Goal: Information Seeking & Learning: Learn about a topic

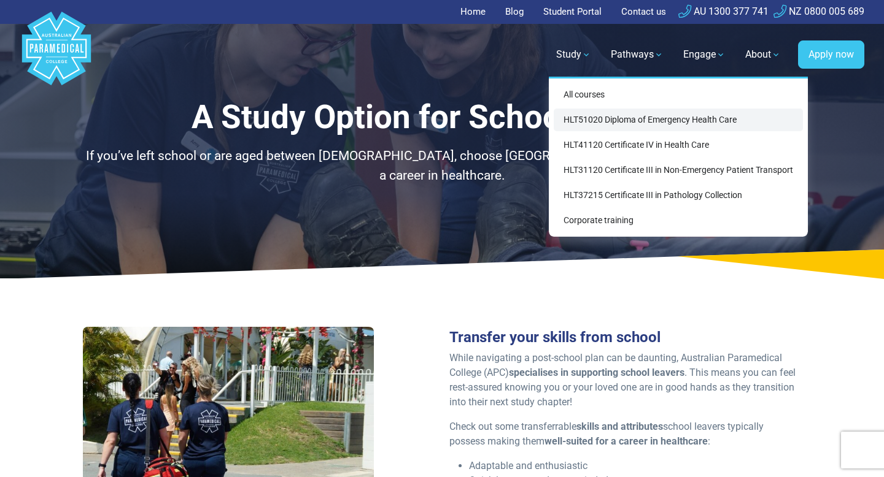
click at [594, 117] on link "HLT51020 Diploma of Emergency Health Care" at bounding box center [678, 120] width 249 height 23
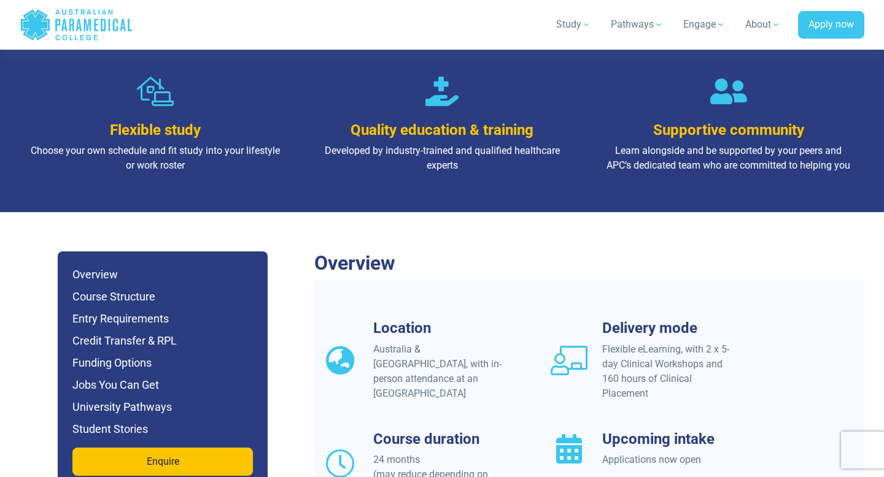
scroll to position [976, 0]
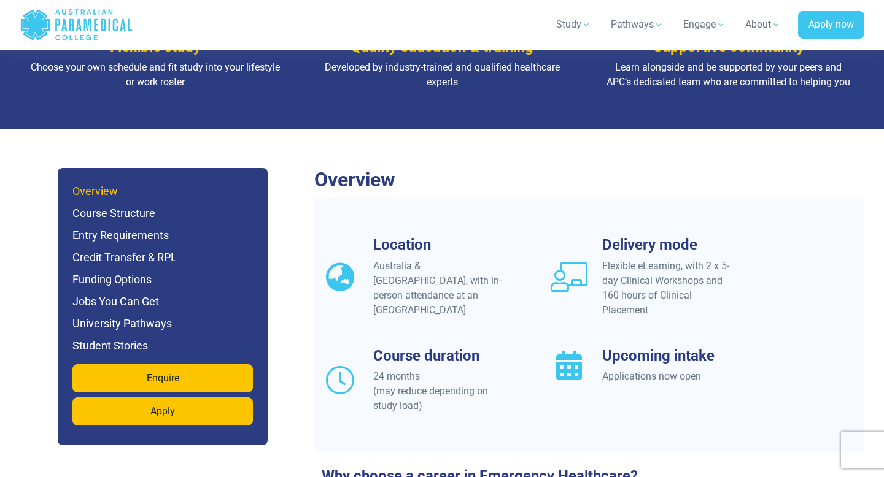
click at [106, 183] on h6 "Overview" at bounding box center [162, 191] width 180 height 17
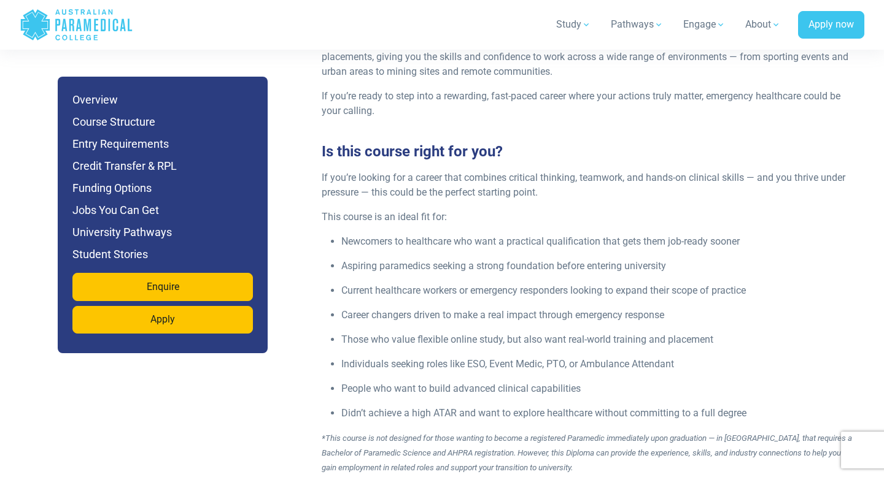
scroll to position [1595, 0]
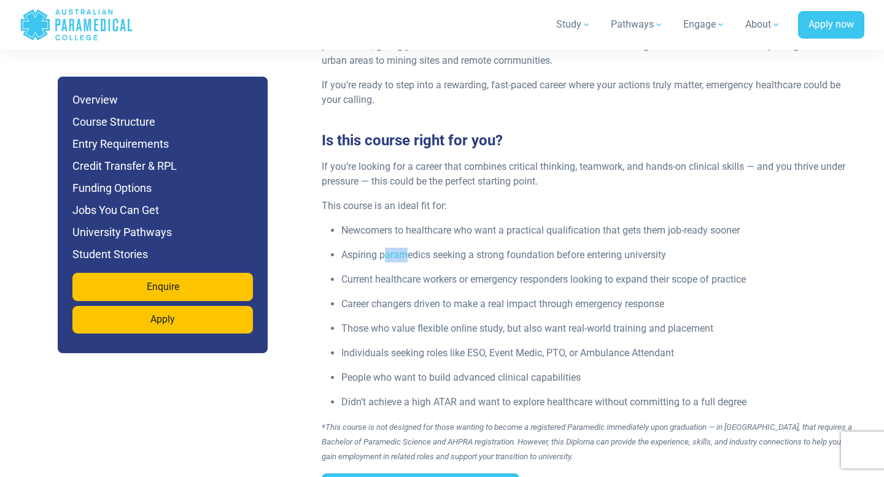
drag, startPoint x: 387, startPoint y: 220, endPoint x: 406, endPoint y: 231, distance: 21.5
click at [408, 248] on p "Aspiring paramedics seeking a strong foundation before entering university" at bounding box center [599, 255] width 516 height 15
click at [406, 248] on p "Aspiring paramedics seeking a strong foundation before entering university" at bounding box center [599, 255] width 516 height 15
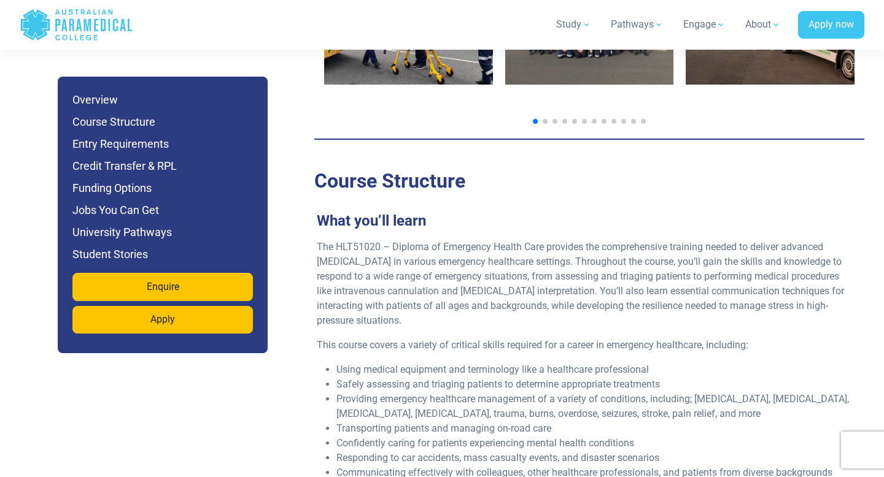
scroll to position [2176, 0]
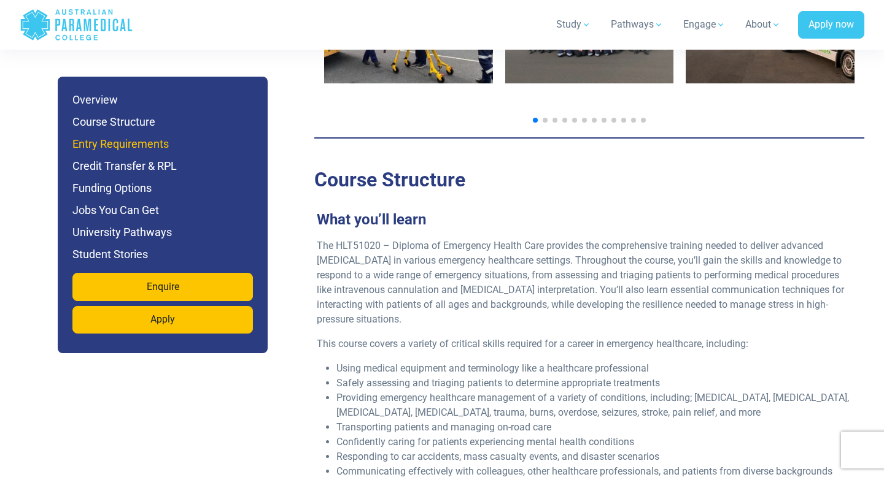
click at [126, 147] on h6 "Entry Requirements" at bounding box center [162, 144] width 180 height 17
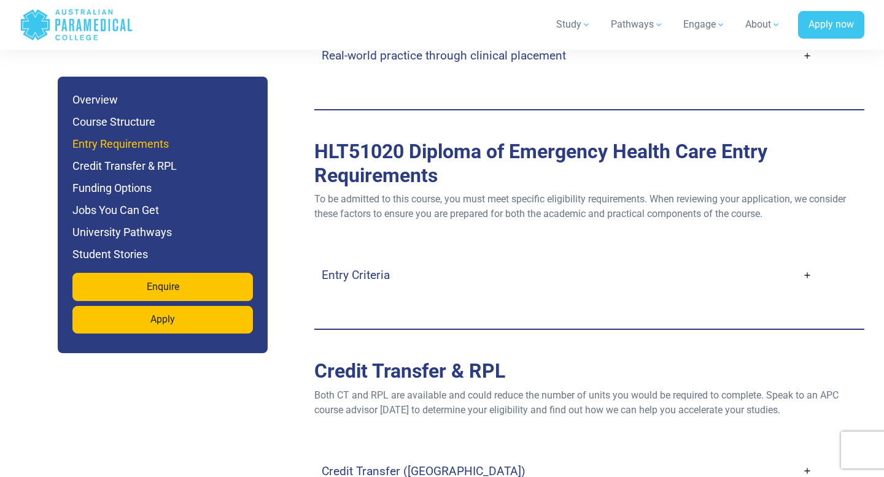
scroll to position [3328, 0]
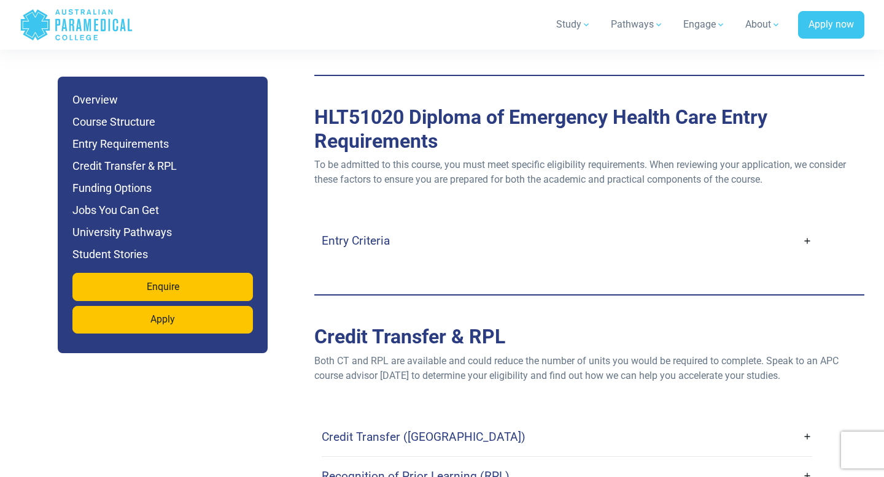
click at [464, 226] on link "Entry Criteria" at bounding box center [567, 240] width 490 height 29
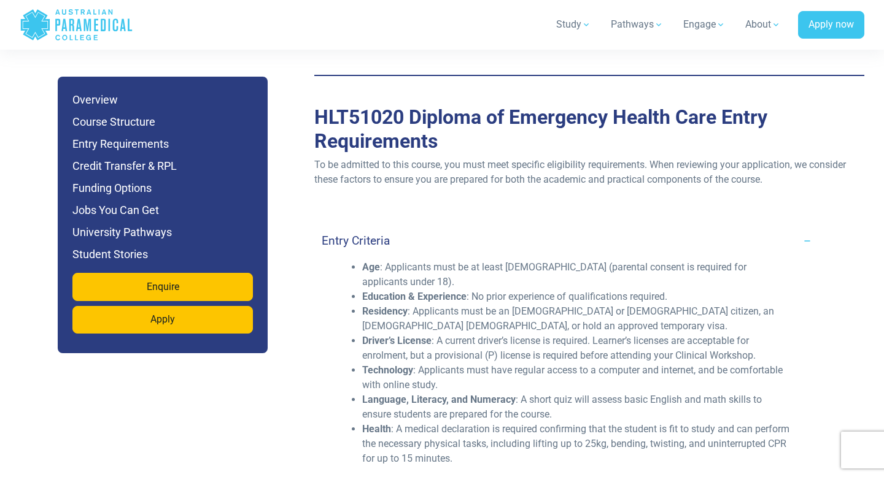
scroll to position [3355, 0]
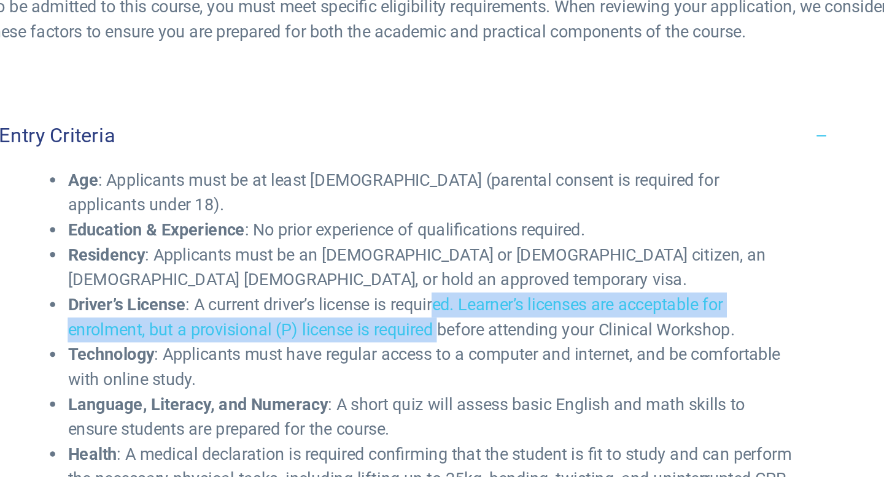
drag, startPoint x: 579, startPoint y: 268, endPoint x: 582, endPoint y: 282, distance: 14.4
click at [582, 306] on li "Driver’s License : A current driver’s license is required. Learner’s licenses a…" at bounding box center [576, 320] width 429 height 29
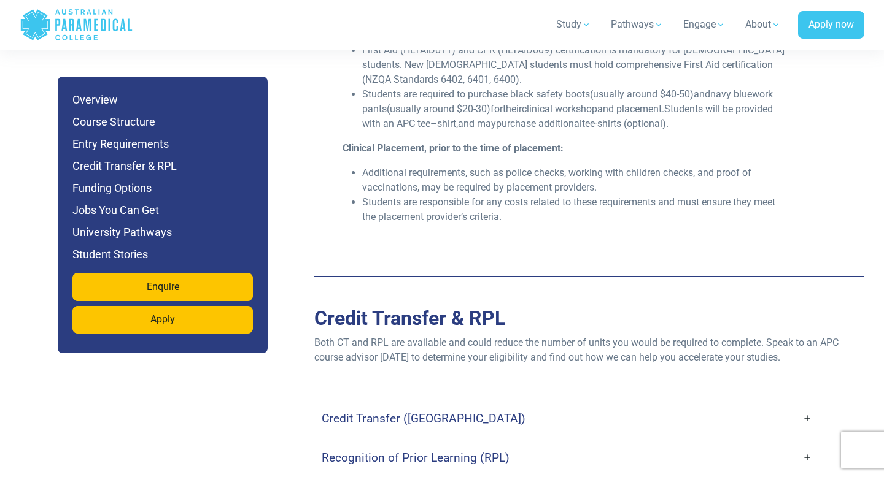
scroll to position [3854, 0]
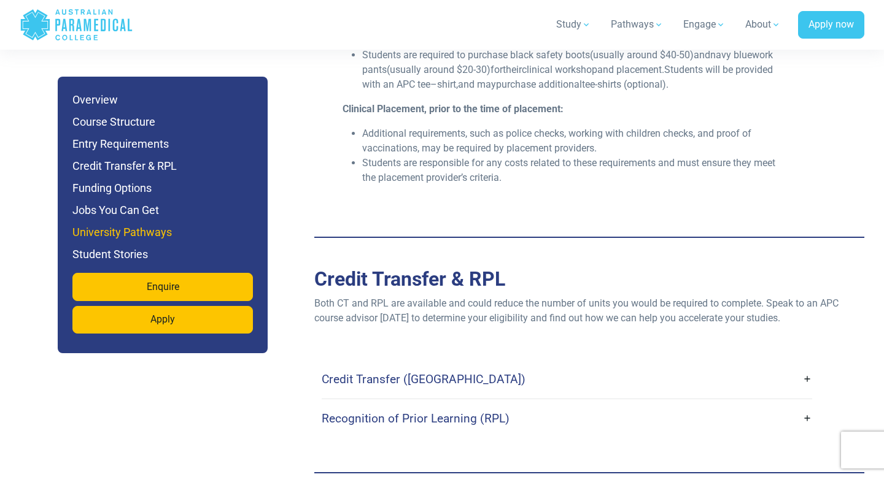
click at [114, 231] on h6 "University Pathways" at bounding box center [162, 232] width 180 height 17
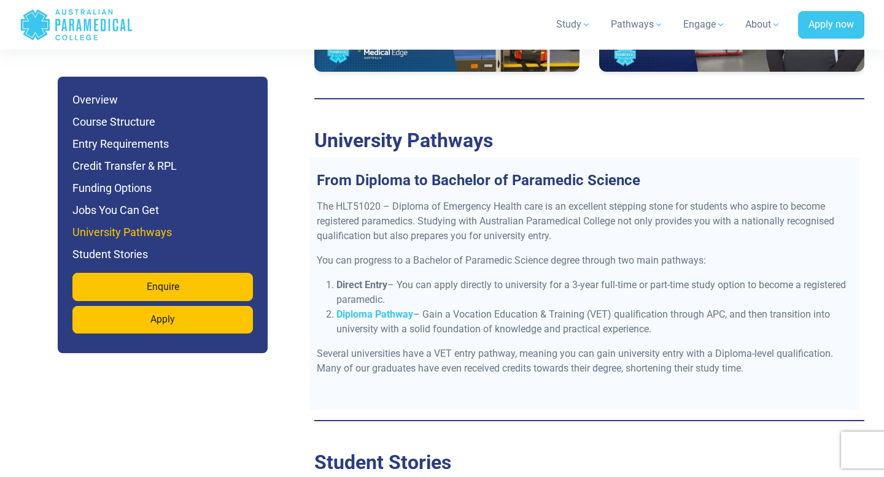
scroll to position [5395, 0]
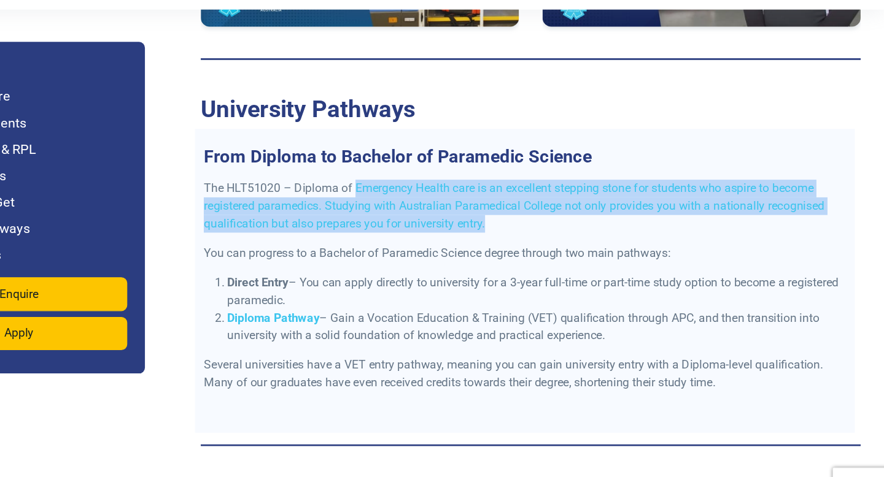
drag, startPoint x: 441, startPoint y: 140, endPoint x: 564, endPoint y: 166, distance: 125.4
click at [564, 191] on p "The HLT51020 – Diploma of Emergency Health care is an excellent stepping stone …" at bounding box center [584, 213] width 535 height 44
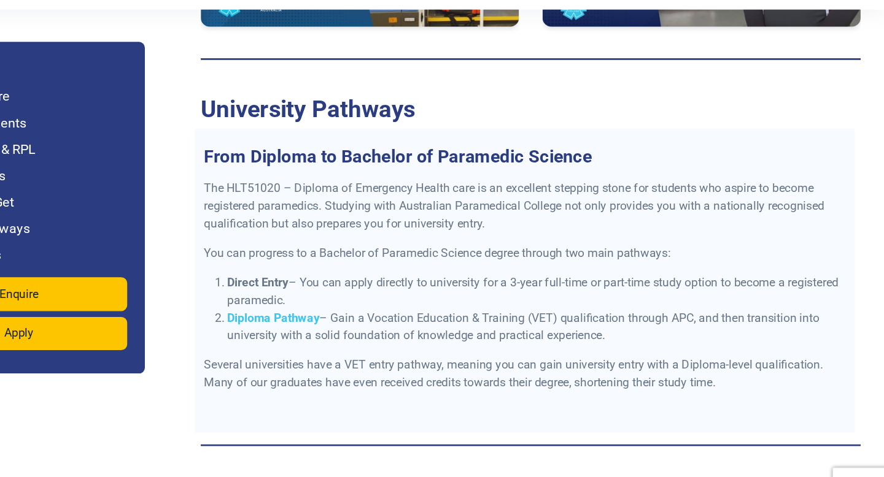
drag, startPoint x: 397, startPoint y: 223, endPoint x: 434, endPoint y: 236, distance: 39.2
click at [435, 270] on li "Direct Entry – You can apply directly to university for a 3-year full-time or p…" at bounding box center [594, 284] width 516 height 29
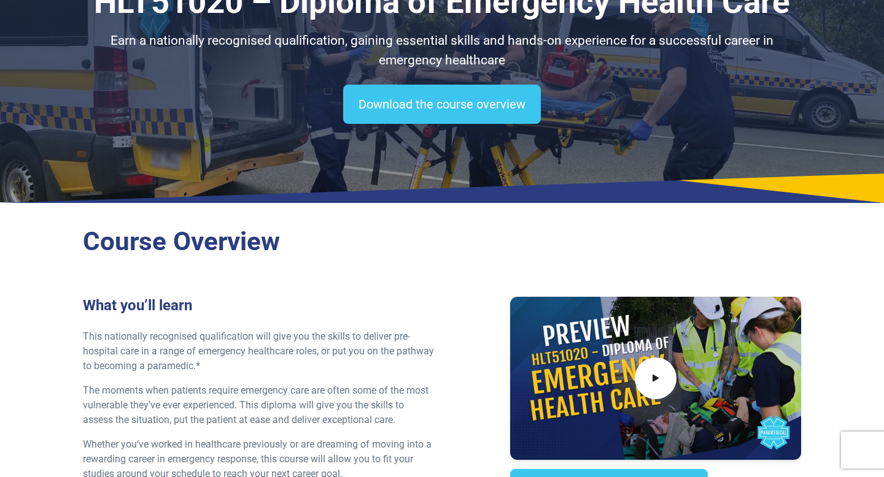
scroll to position [163, 0]
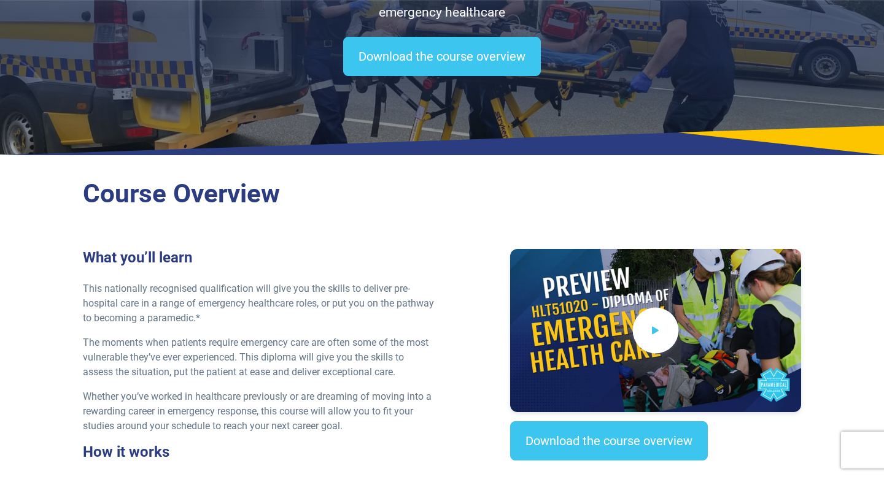
click at [647, 312] on span at bounding box center [656, 331] width 46 height 46
